Goal: Transaction & Acquisition: Purchase product/service

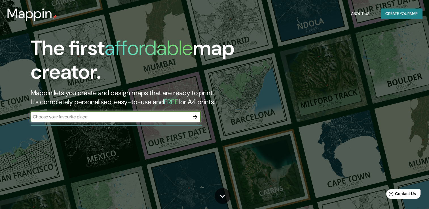
click at [115, 115] on input "text" at bounding box center [110, 117] width 159 height 7
type input "[GEOGRAPHIC_DATA]"
click at [195, 112] on button "button" at bounding box center [194, 116] width 11 height 11
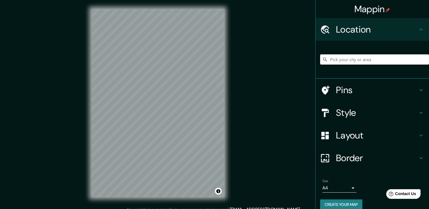
click at [344, 60] on input "Pick your city or area" at bounding box center [374, 59] width 109 height 10
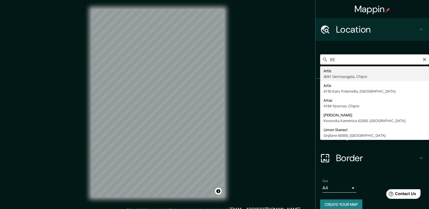
type input "B"
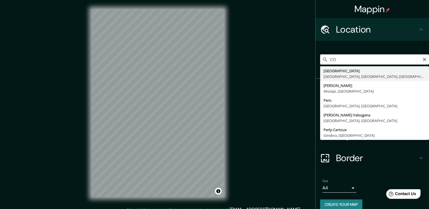
type input "C"
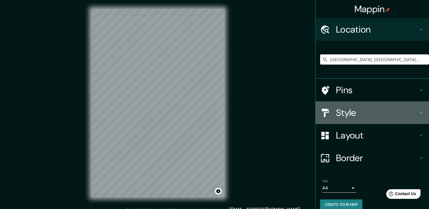
click at [337, 108] on h4 "Style" at bounding box center [377, 112] width 82 height 11
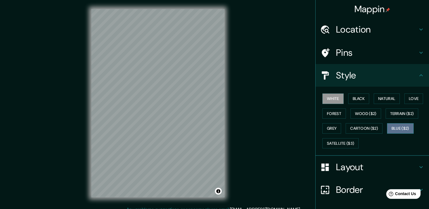
click at [390, 126] on button "Blue ($2)" at bounding box center [400, 128] width 27 height 10
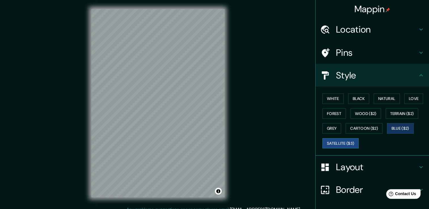
click at [334, 144] on button "Satellite ($3)" at bounding box center [340, 143] width 36 height 10
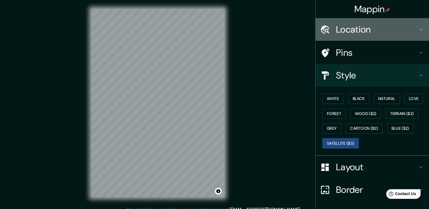
click at [366, 28] on h4 "Location" at bounding box center [377, 29] width 82 height 11
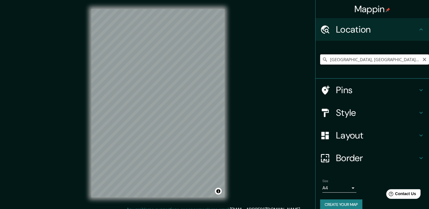
drag, startPoint x: 379, startPoint y: 58, endPoint x: 307, endPoint y: 64, distance: 72.5
click at [307, 64] on div "Mappin Location [GEOGRAPHIC_DATA], [GEOGRAPHIC_DATA][PERSON_NAME], [GEOGRAPHIC_…" at bounding box center [214, 107] width 429 height 215
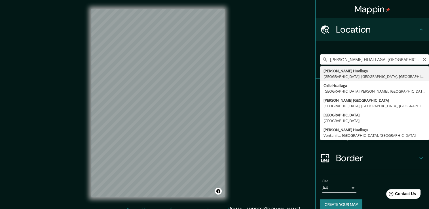
type input "[PERSON_NAME] Huallaga, [GEOGRAPHIC_DATA], [GEOGRAPHIC_DATA], [GEOGRAPHIC_DATA]"
